Goal: Task Accomplishment & Management: Use online tool/utility

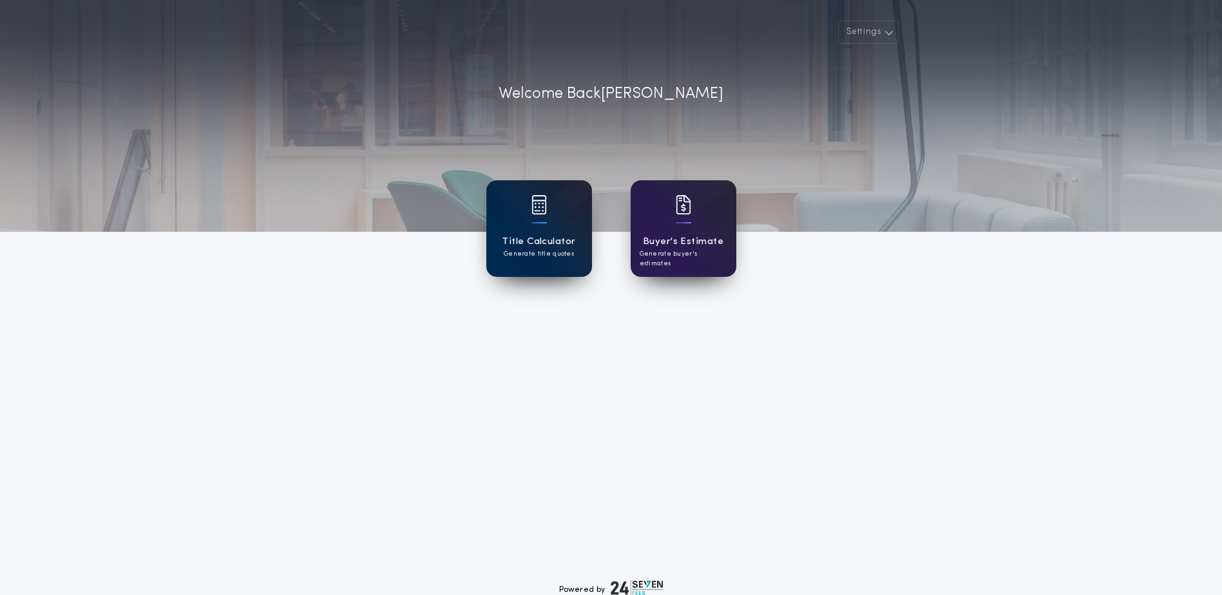
click at [505, 211] on div "Title Calculator Generate title quotes" at bounding box center [539, 228] width 106 height 97
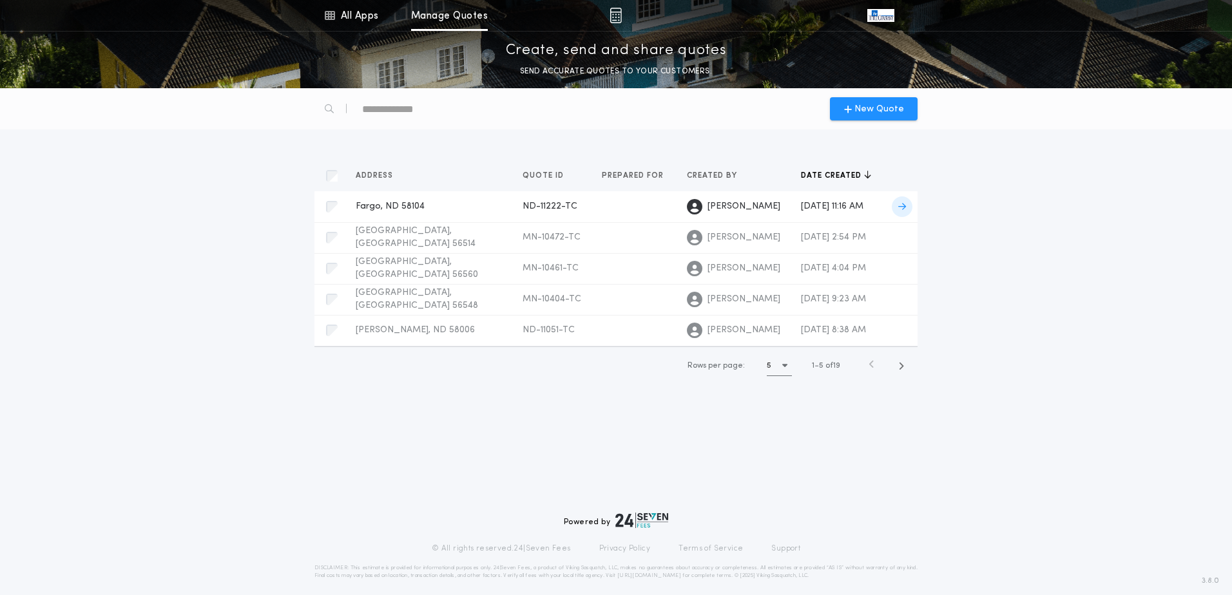
click at [379, 210] on span "Fargo, ND 58104" at bounding box center [390, 207] width 69 height 10
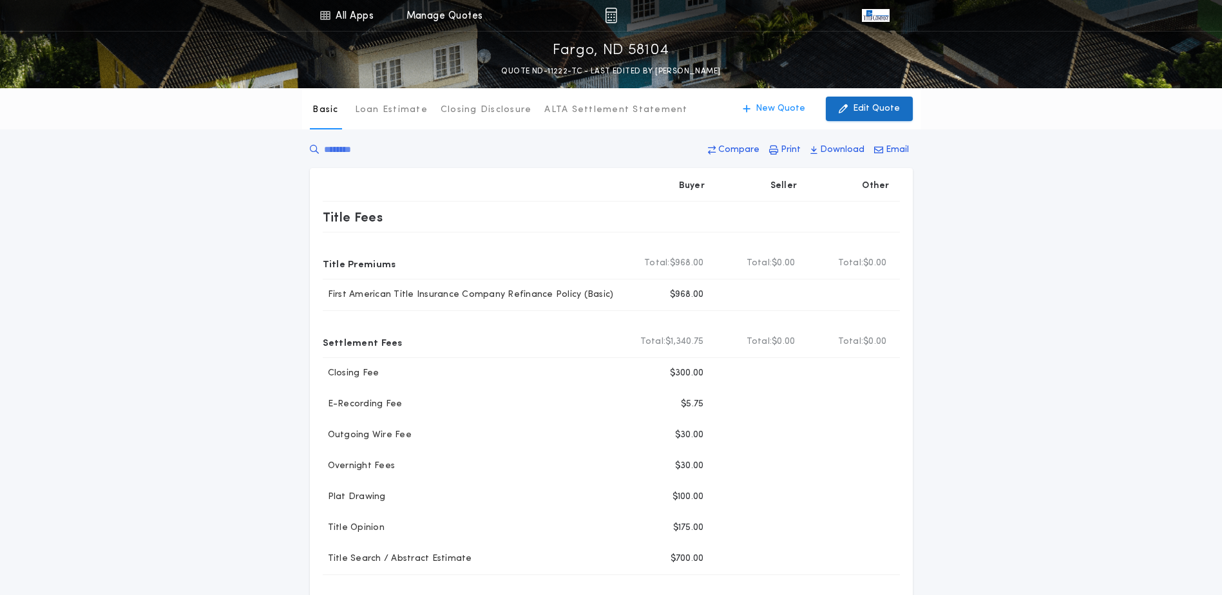
click at [885, 110] on p "Edit Quote" at bounding box center [876, 108] width 47 height 13
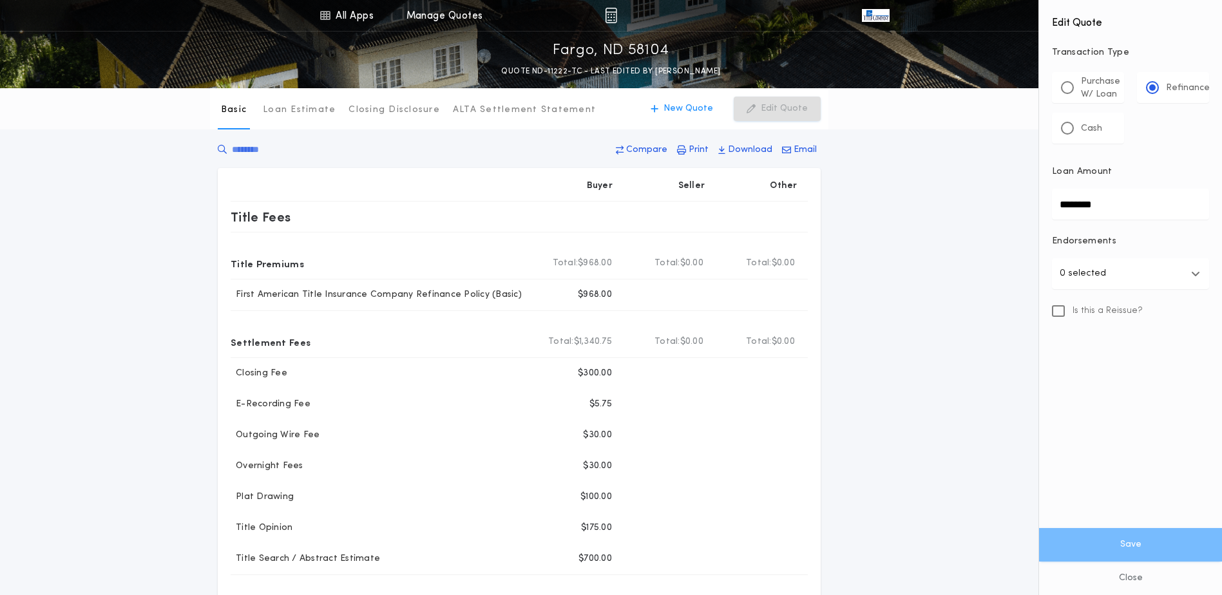
drag, startPoint x: 1136, startPoint y: 206, endPoint x: 981, endPoint y: 204, distance: 154.6
click at [981, 204] on div "All Apps Title Calculator Buyer's Estimate Menu All Apps Manage Quotes Fargo, […" at bounding box center [611, 490] width 1222 height 980
type input "********"
click at [1183, 545] on button "Save" at bounding box center [1130, 545] width 183 height 34
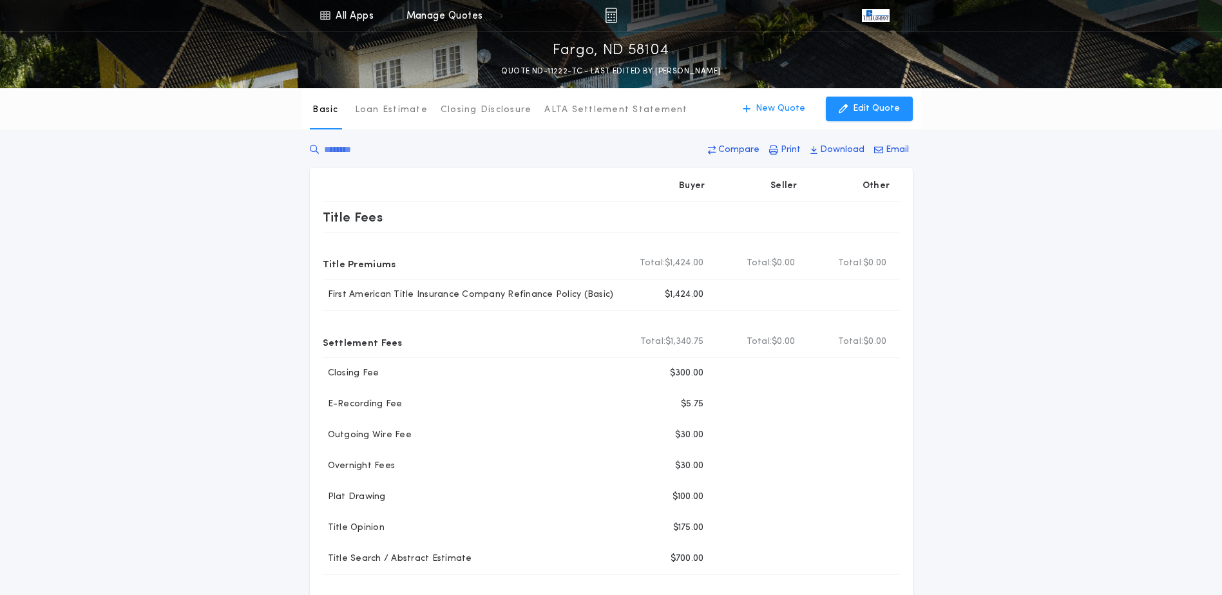
drag, startPoint x: 1091, startPoint y: 392, endPoint x: 1153, endPoint y: 299, distance: 111.5
click at [1091, 392] on div "Basic Loan Estimate Closing Disclosure ALTA Settlement Statement Basic New Quot…" at bounding box center [611, 457] width 1222 height 739
